Goal: Transaction & Acquisition: Download file/media

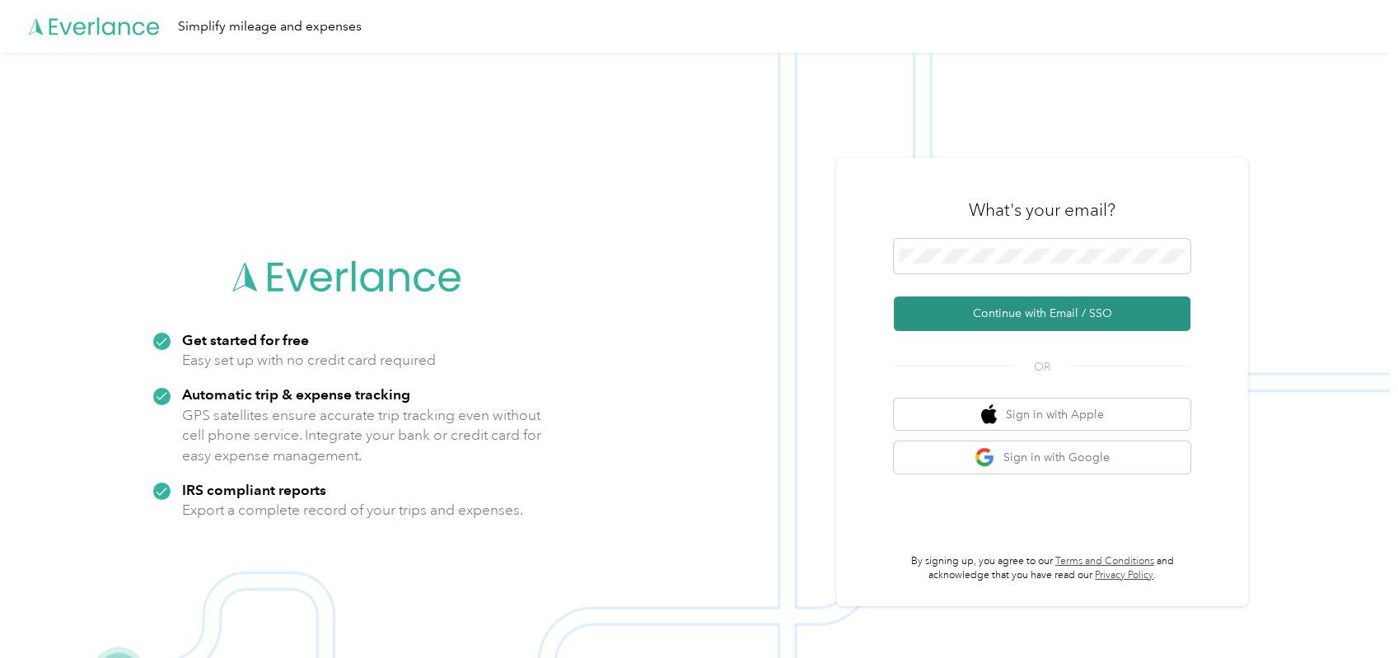
click at [1044, 316] on button "Continue with Email / SSO" at bounding box center [1042, 314] width 297 height 35
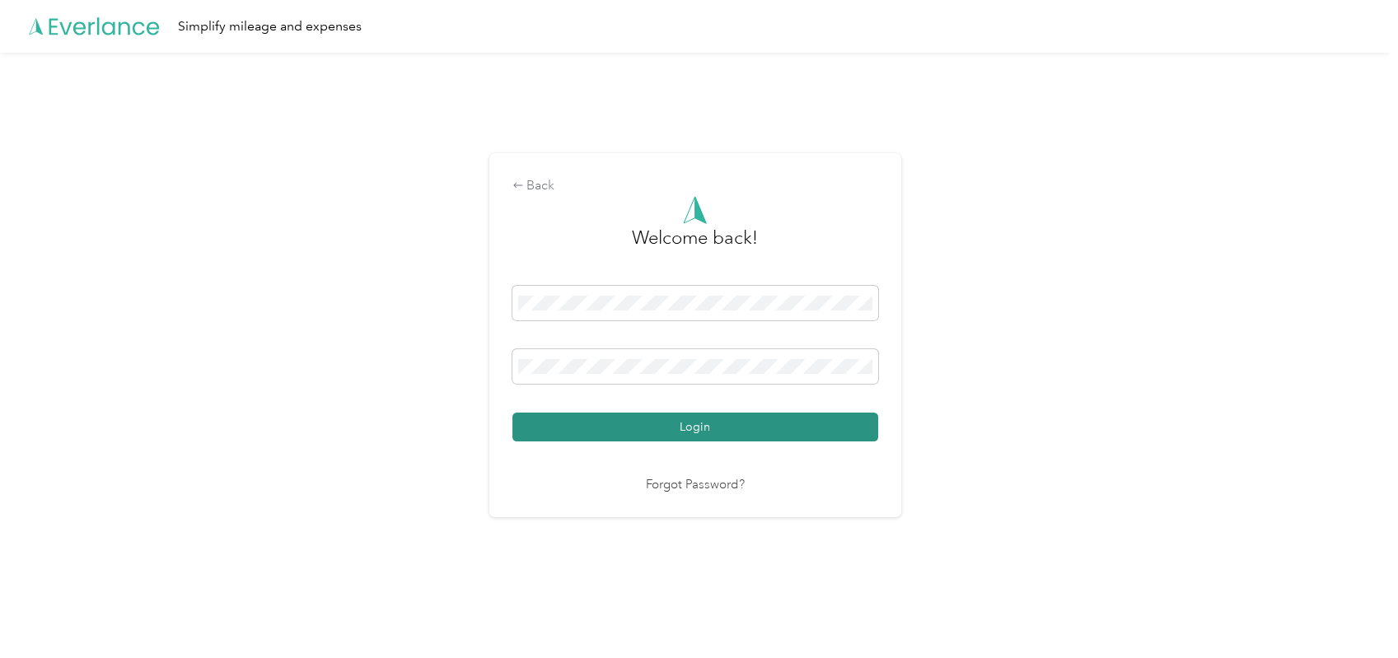
click at [801, 432] on button "Login" at bounding box center [695, 427] width 366 height 29
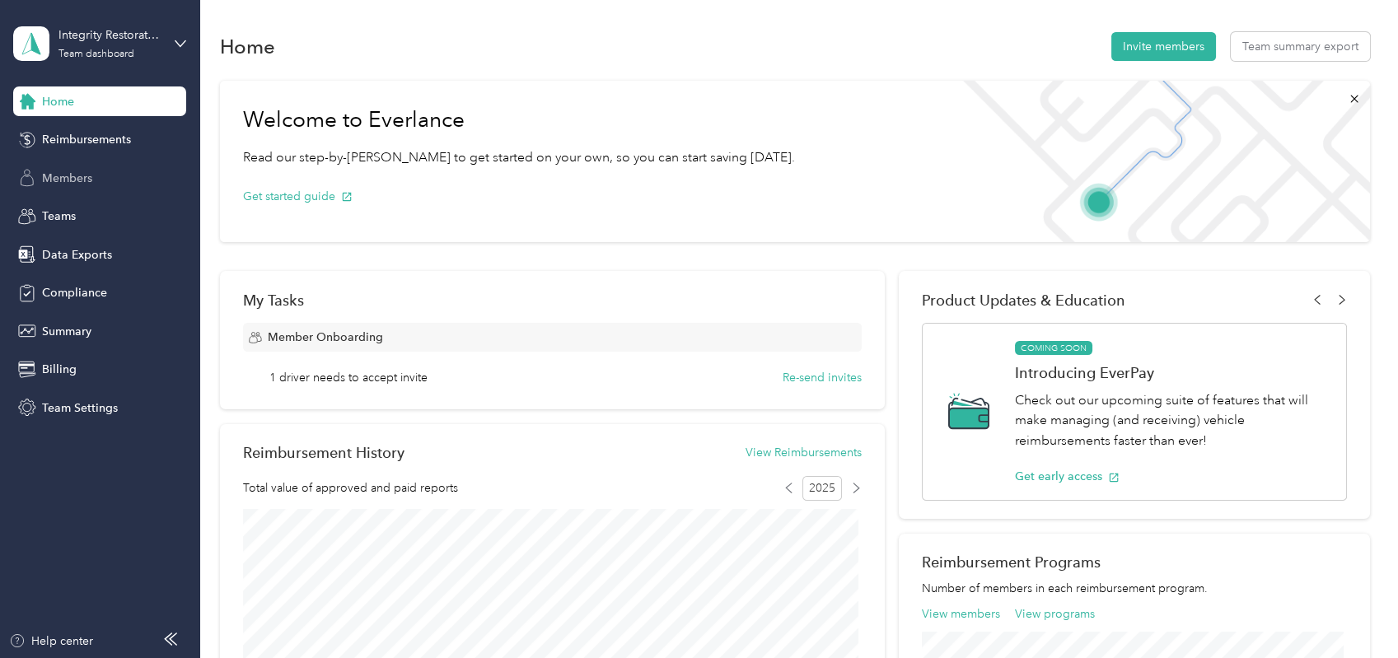
click at [76, 176] on span "Members" at bounding box center [67, 178] width 50 height 17
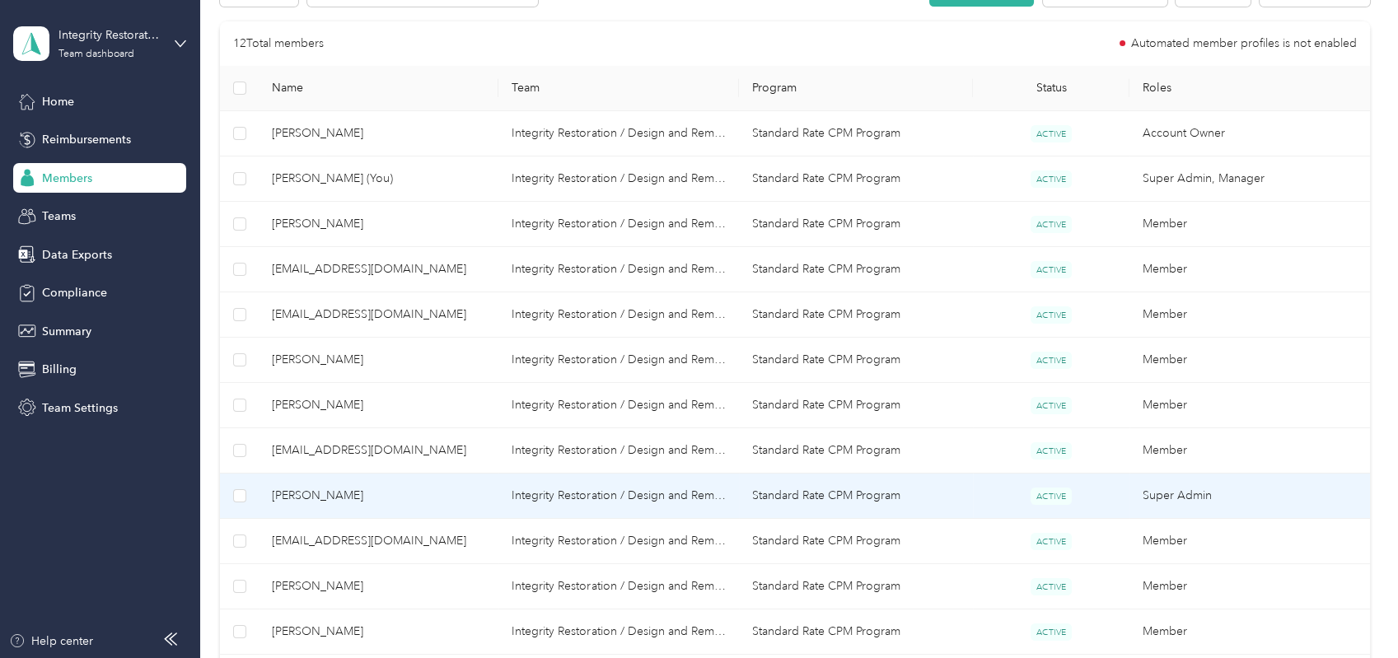
scroll to position [574, 0]
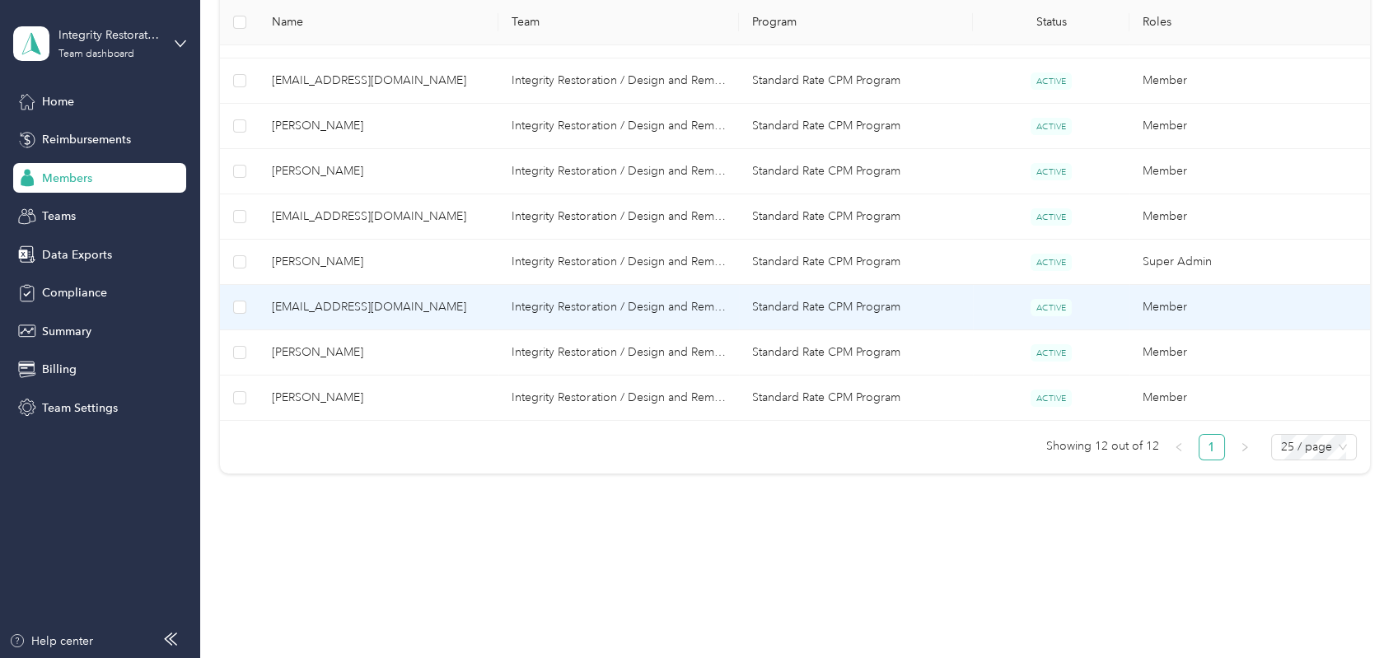
click at [392, 298] on span "[EMAIL_ADDRESS][DOMAIN_NAME]" at bounding box center [379, 307] width 214 height 18
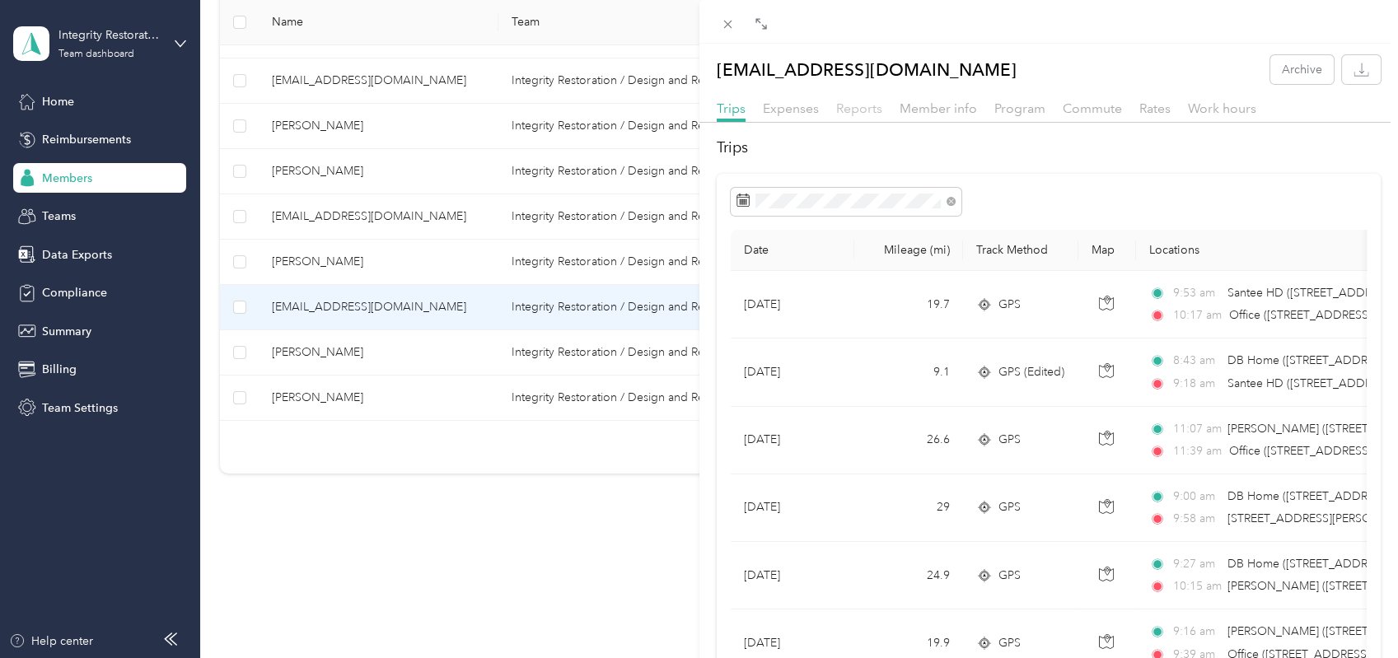
click at [860, 111] on span "Reports" at bounding box center [859, 109] width 46 height 16
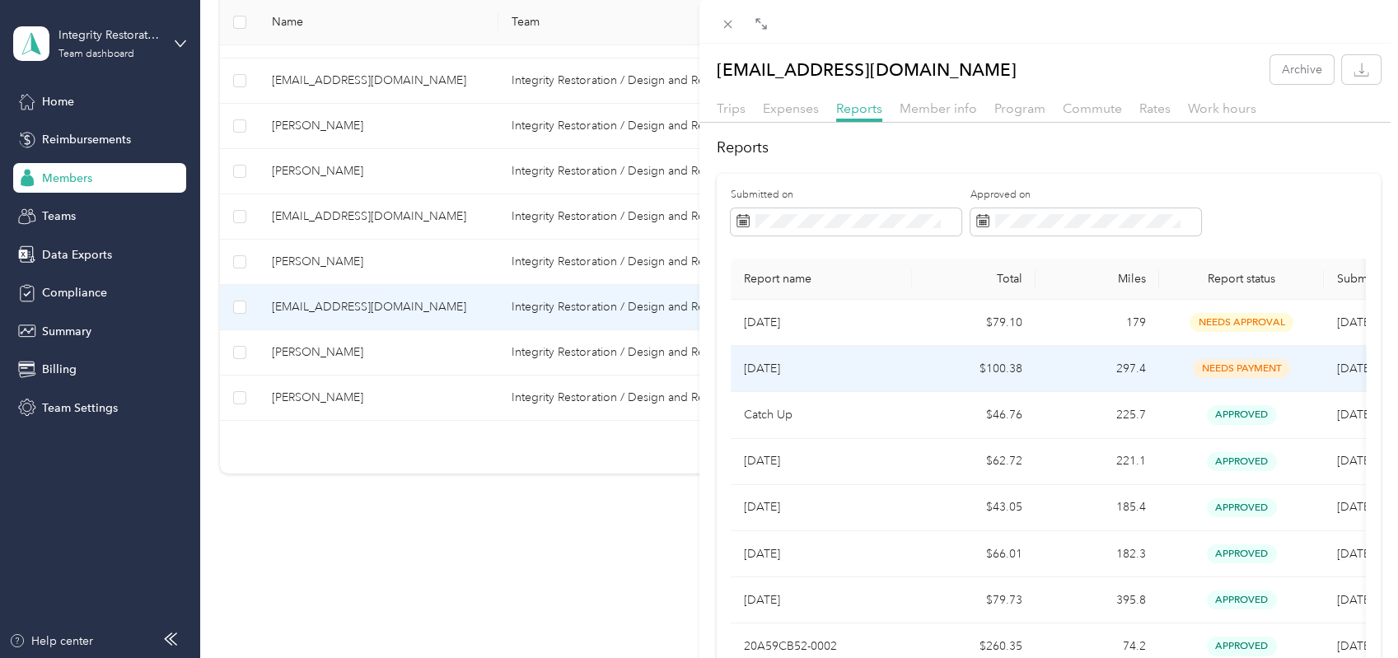
click at [799, 361] on p "[DATE]" at bounding box center [821, 369] width 155 height 18
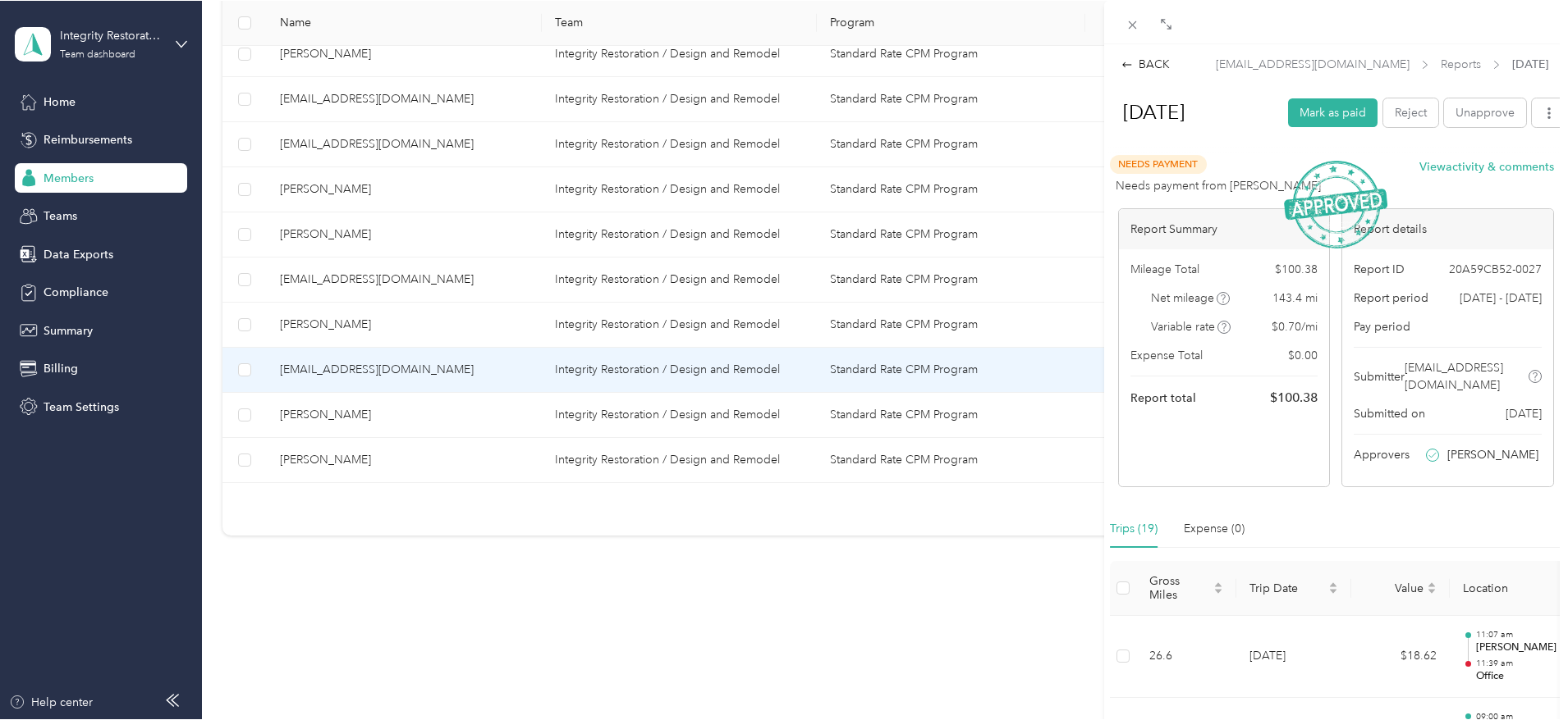
scroll to position [496, 0]
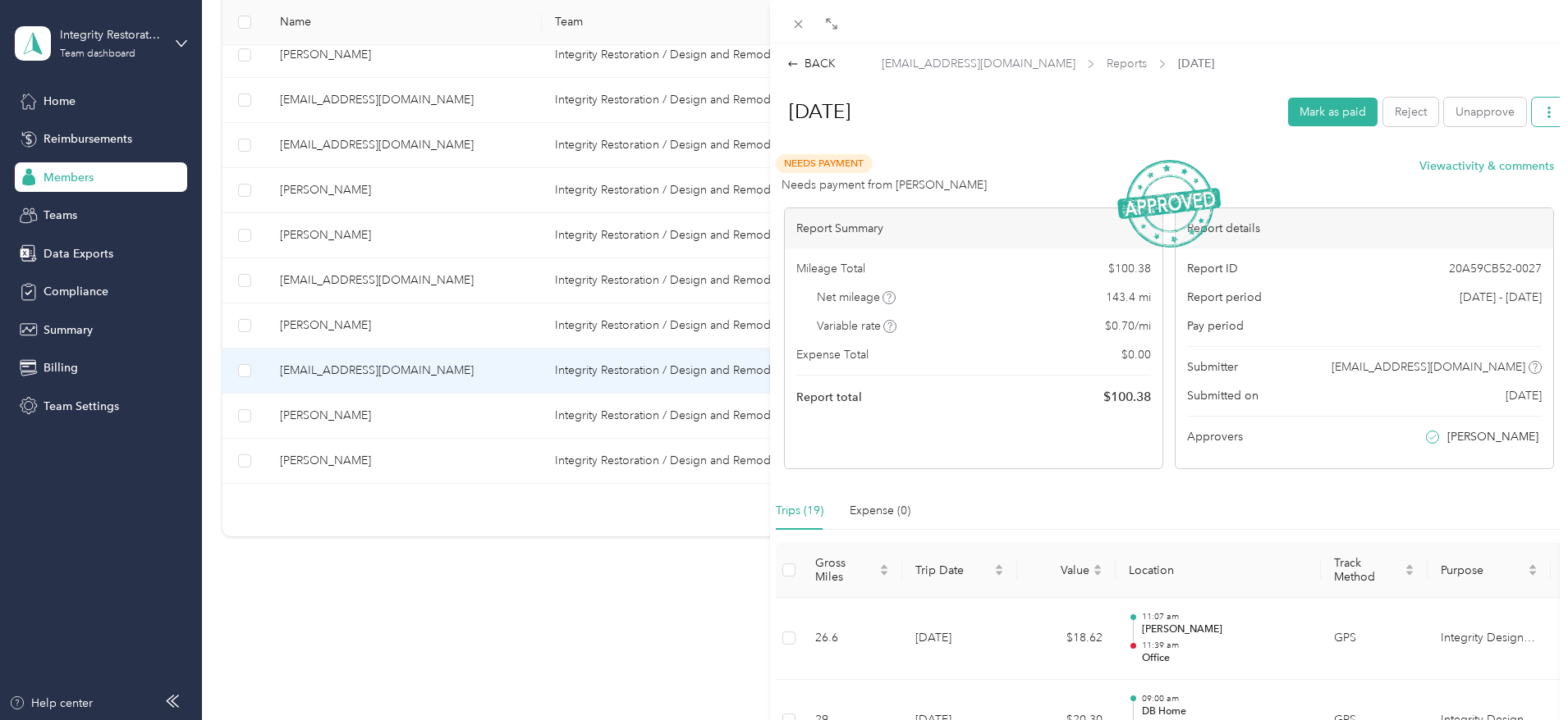
click at [1392, 115] on button "button" at bounding box center [1548, 112] width 35 height 29
click at [1392, 169] on span "Download" at bounding box center [1489, 171] width 54 height 17
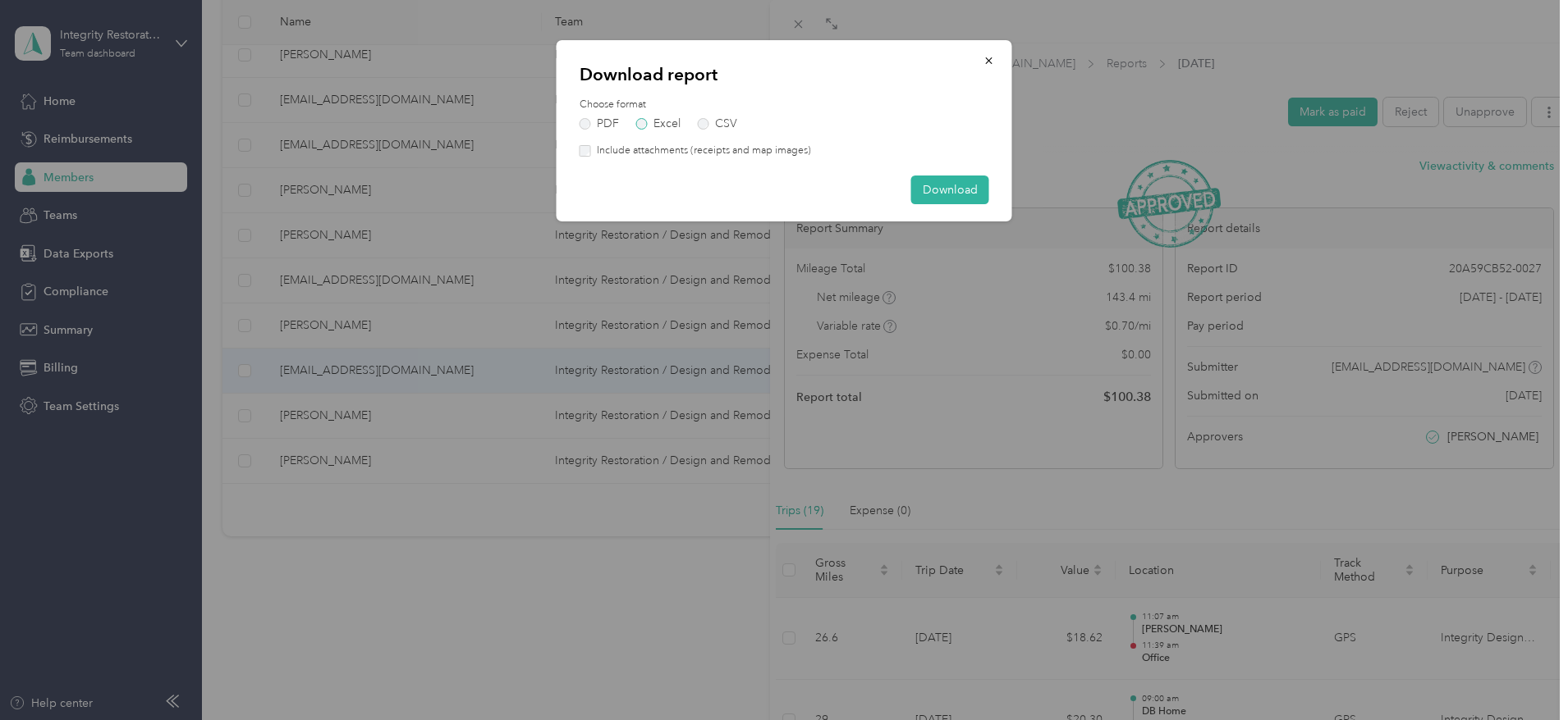
click at [642, 123] on label "Excel" at bounding box center [658, 124] width 44 height 12
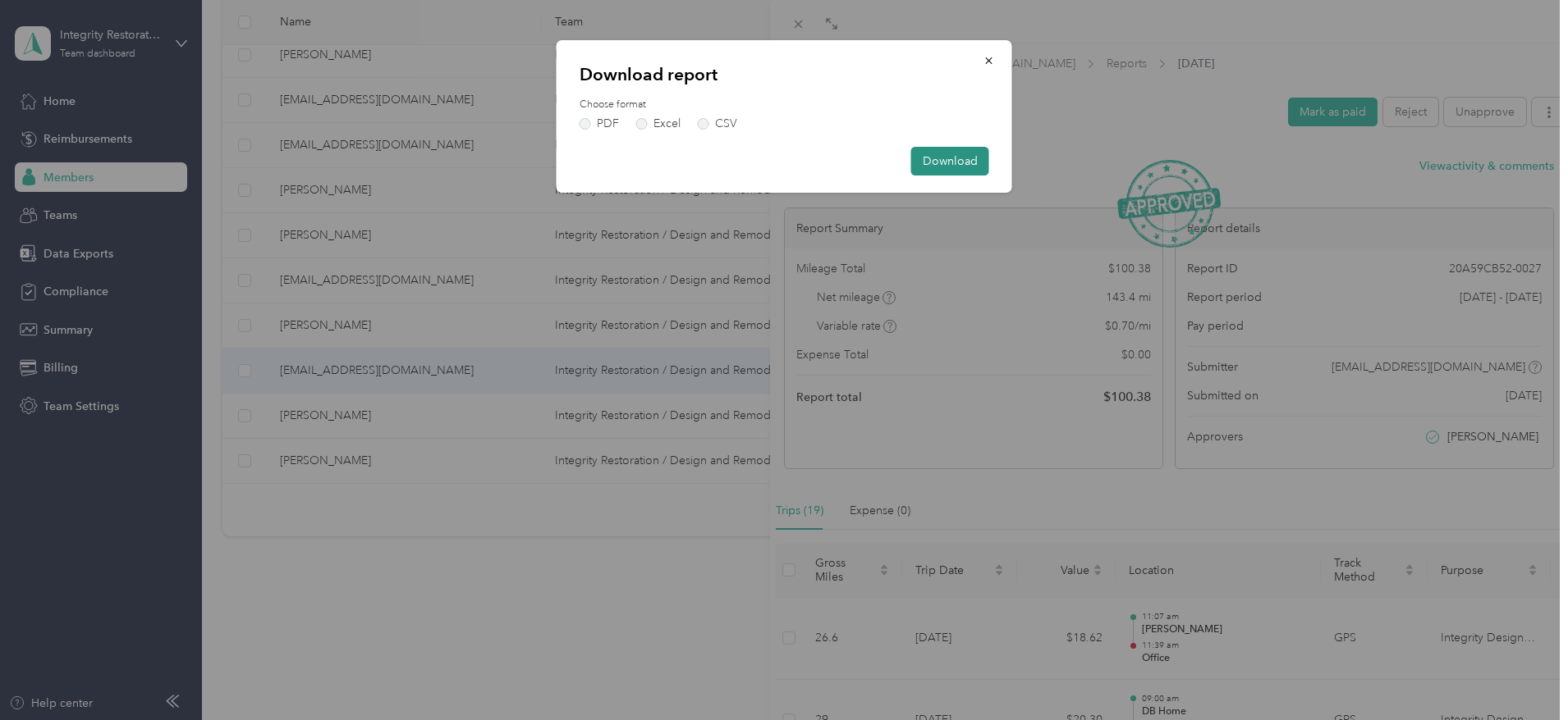
click at [930, 167] on button "Download" at bounding box center [950, 160] width 78 height 29
